Goal: Check status: Check status

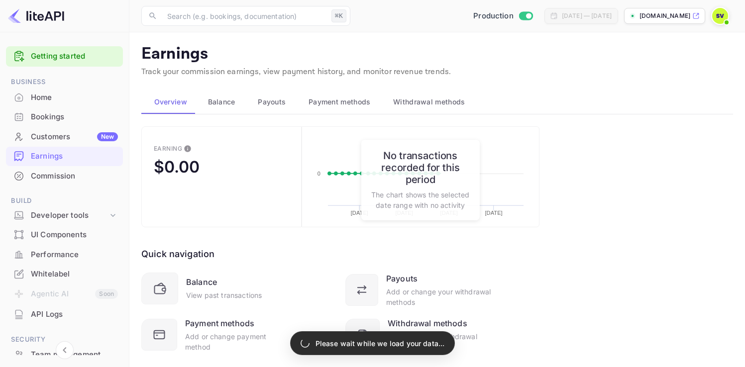
click at [273, 102] on span "Payouts" at bounding box center [272, 102] width 28 height 12
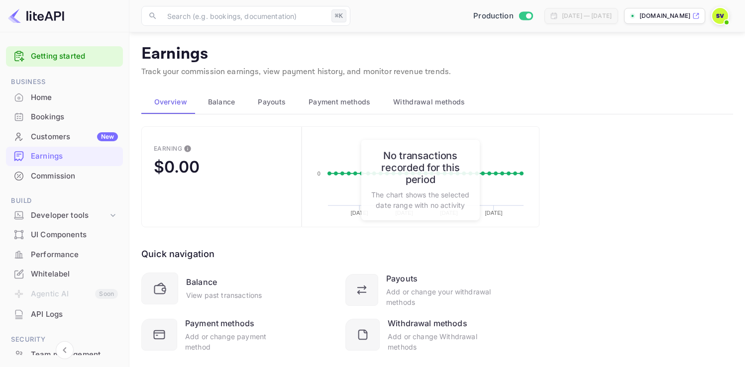
scroll to position [21, 0]
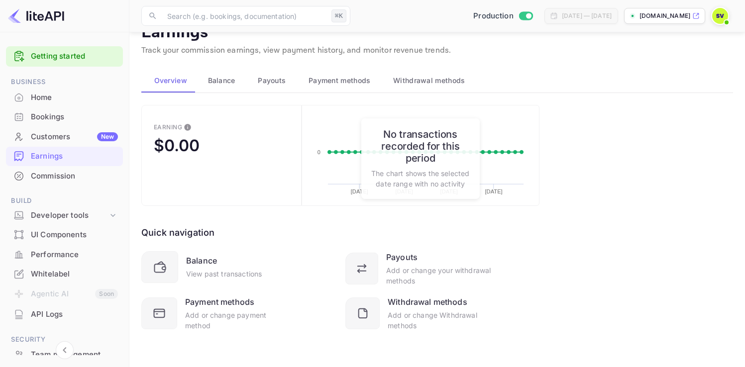
click at [264, 77] on span "Payouts" at bounding box center [272, 81] width 28 height 12
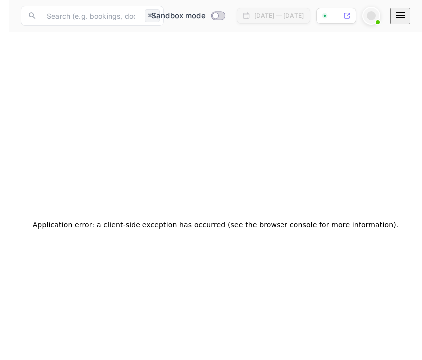
scroll to position [0, 0]
checkbox input "true"
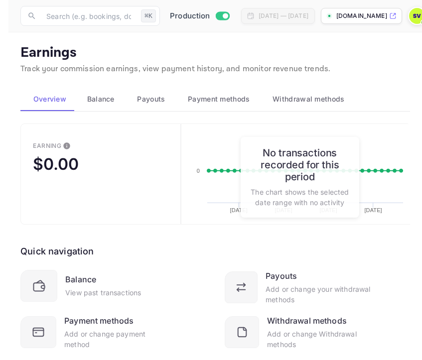
click at [147, 100] on span "Payouts" at bounding box center [151, 99] width 28 height 12
click at [140, 100] on span "Payouts" at bounding box center [151, 99] width 28 height 12
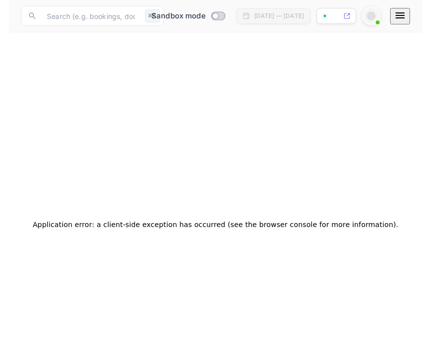
checkbox input "true"
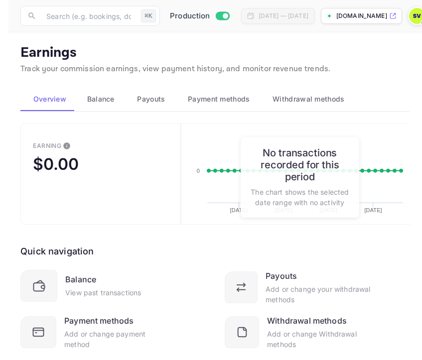
scroll to position [26, 0]
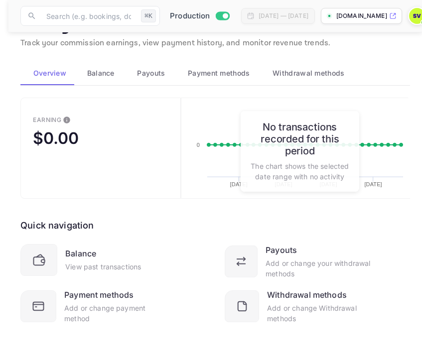
click at [91, 79] on button "Balance" at bounding box center [99, 73] width 50 height 24
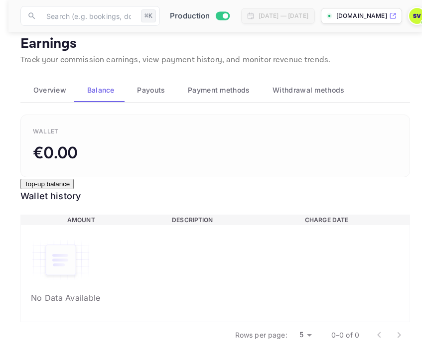
click at [141, 84] on span "Payouts" at bounding box center [151, 90] width 28 height 12
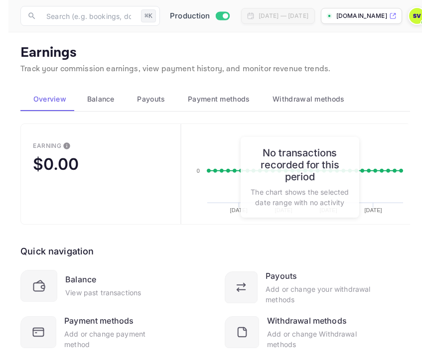
click at [141, 100] on span "Payouts" at bounding box center [151, 99] width 28 height 12
